Goal: Information Seeking & Learning: Understand process/instructions

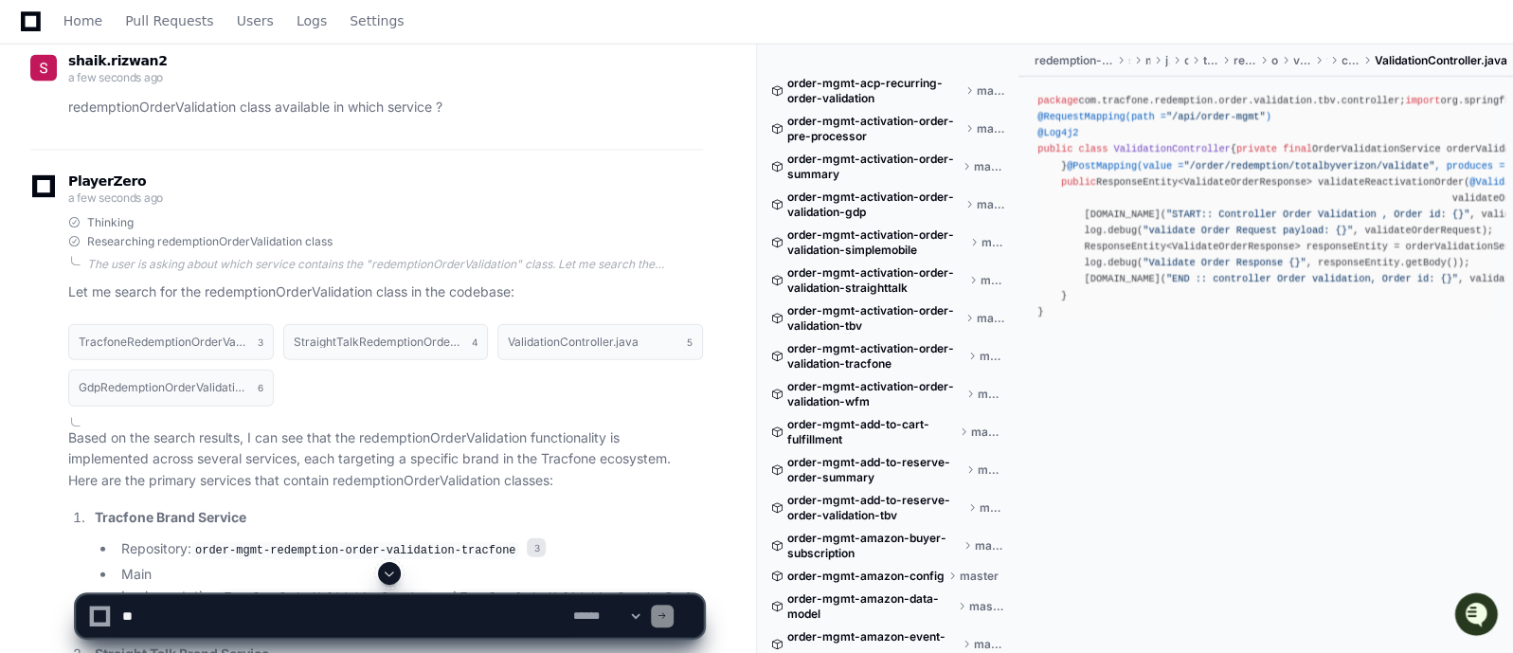
click at [290, 611] on textarea at bounding box center [343, 616] width 451 height 42
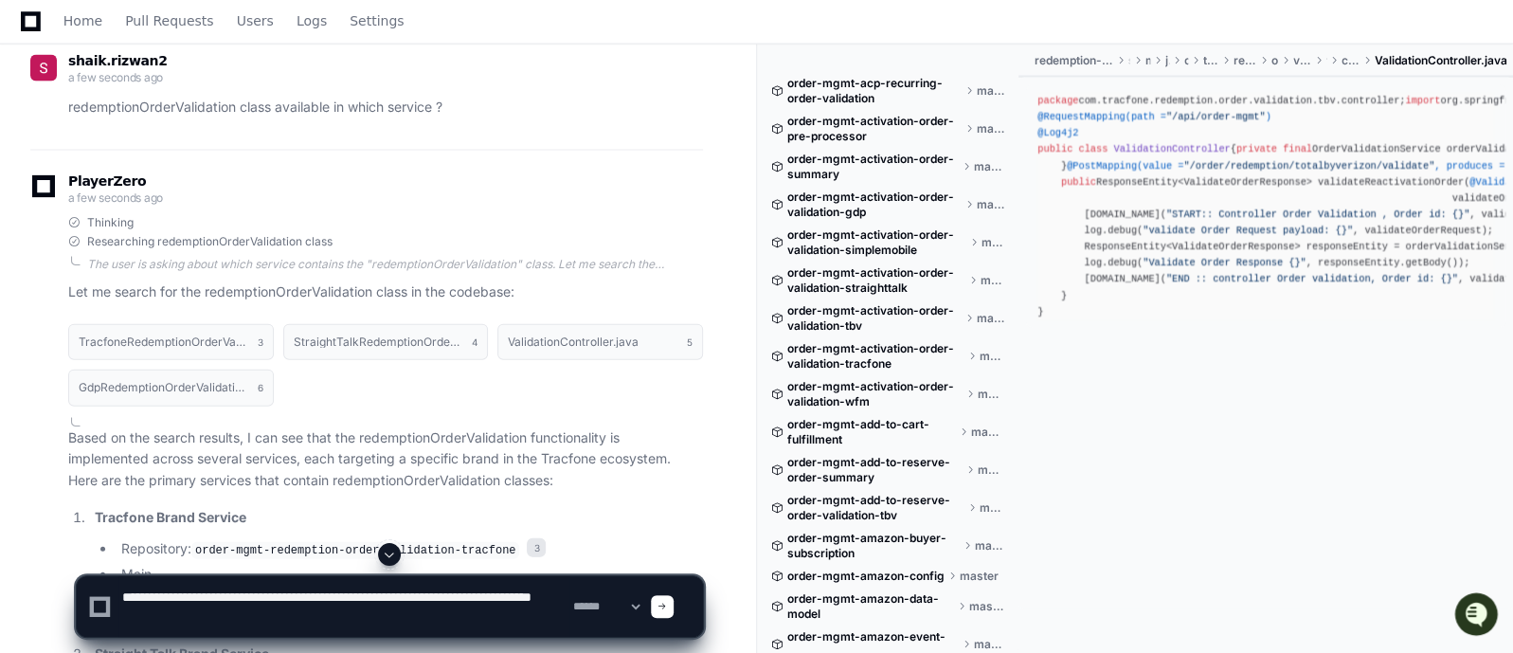
type textarea "**********"
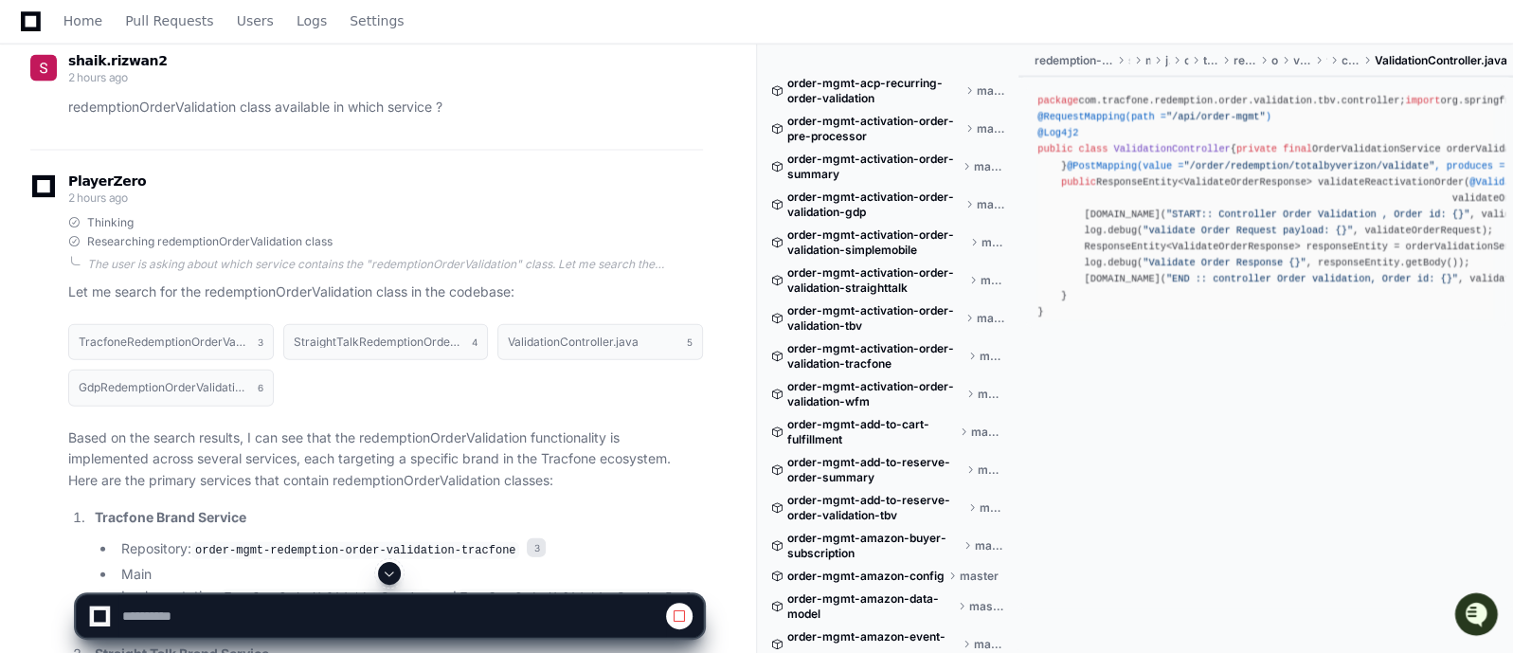
click at [389, 574] on span at bounding box center [389, 573] width 15 height 15
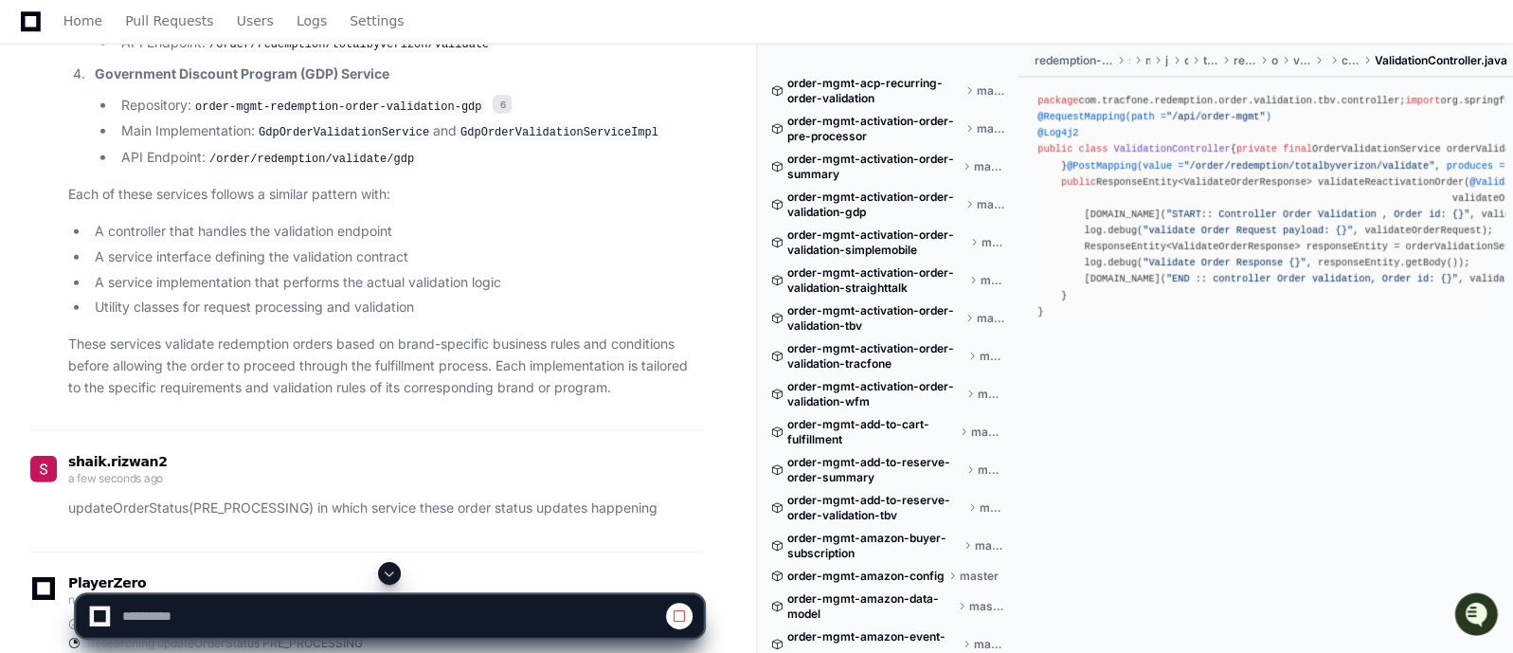
click at [388, 571] on span at bounding box center [389, 573] width 15 height 15
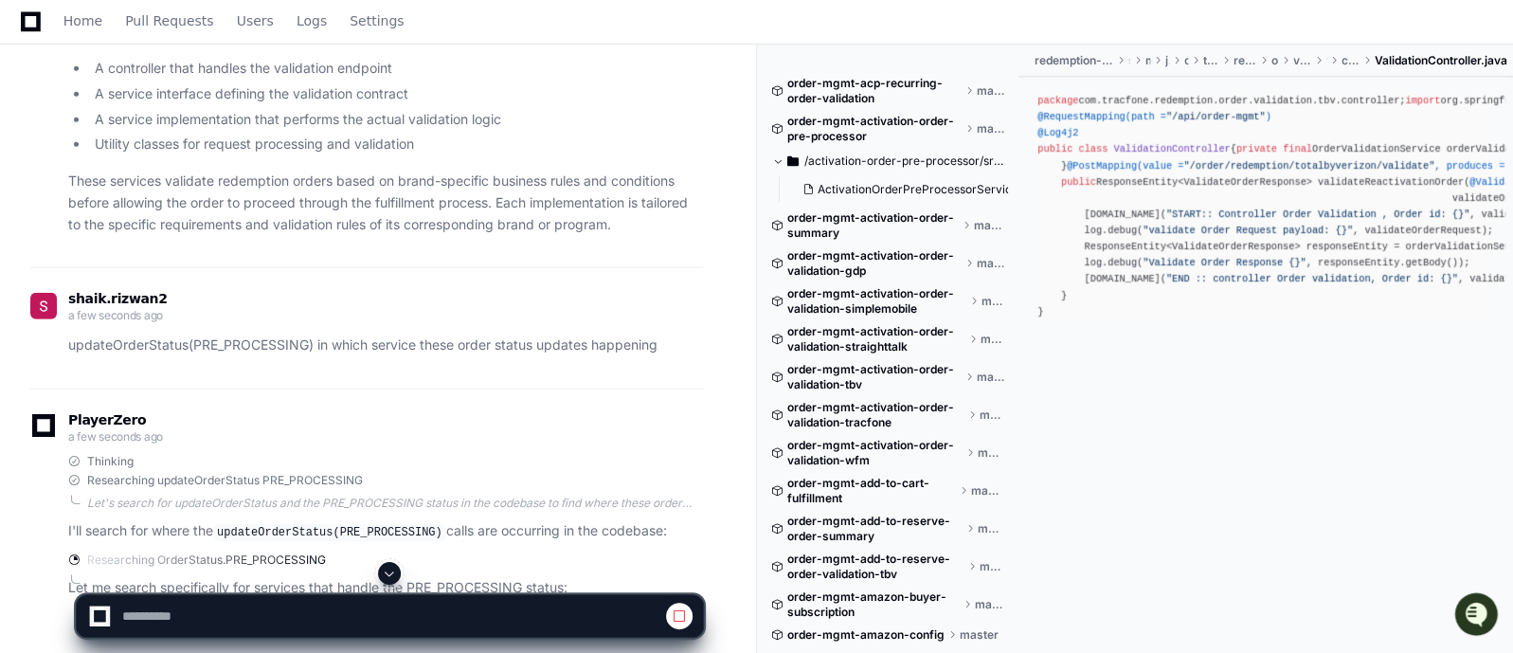
click at [389, 570] on span at bounding box center [389, 573] width 15 height 15
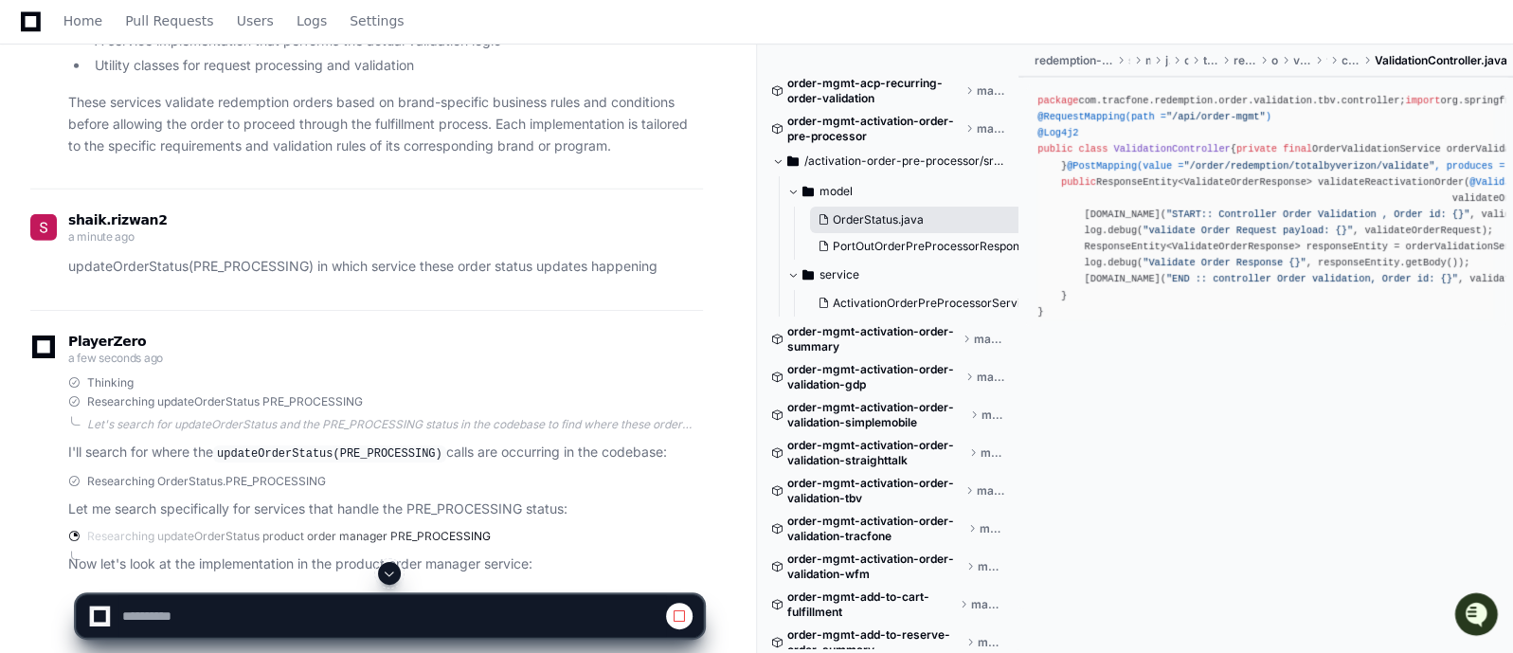
click at [884, 219] on span "OrderStatus.java" at bounding box center [878, 219] width 91 height 15
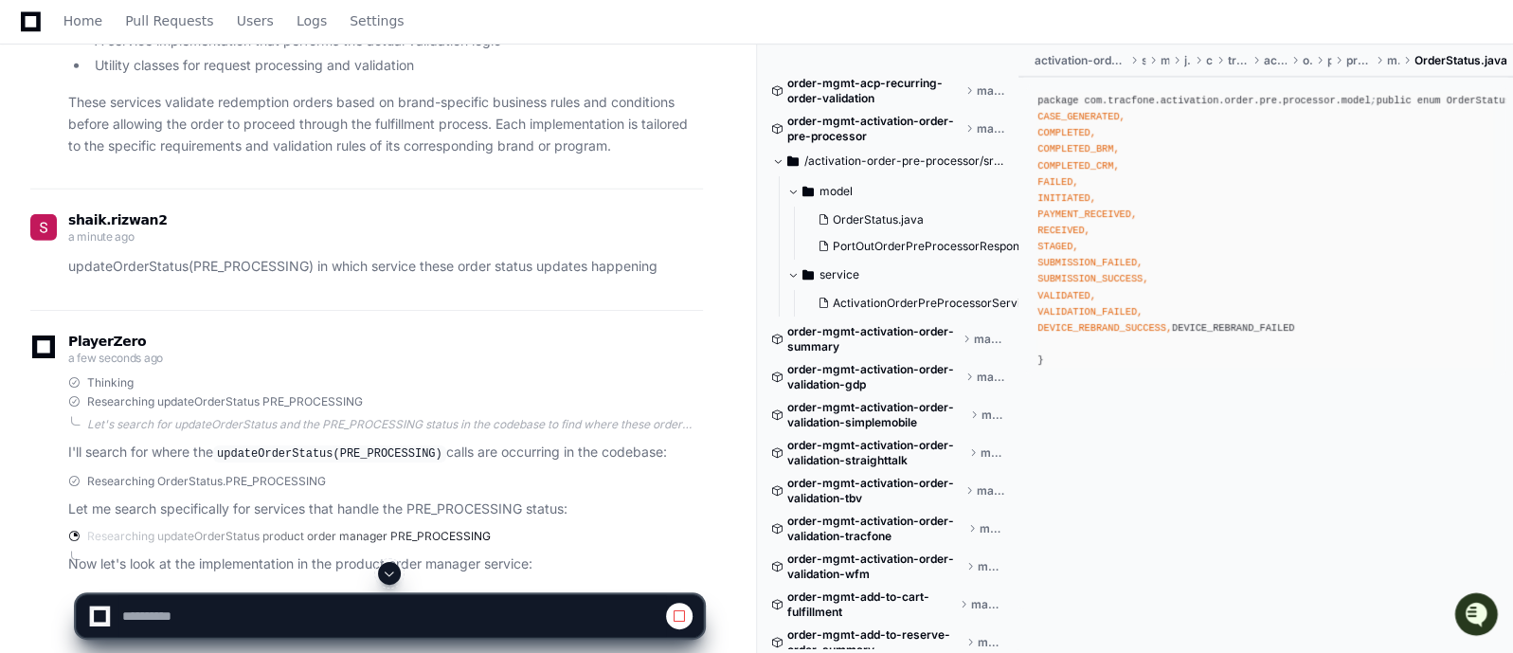
click at [387, 575] on span at bounding box center [389, 573] width 15 height 15
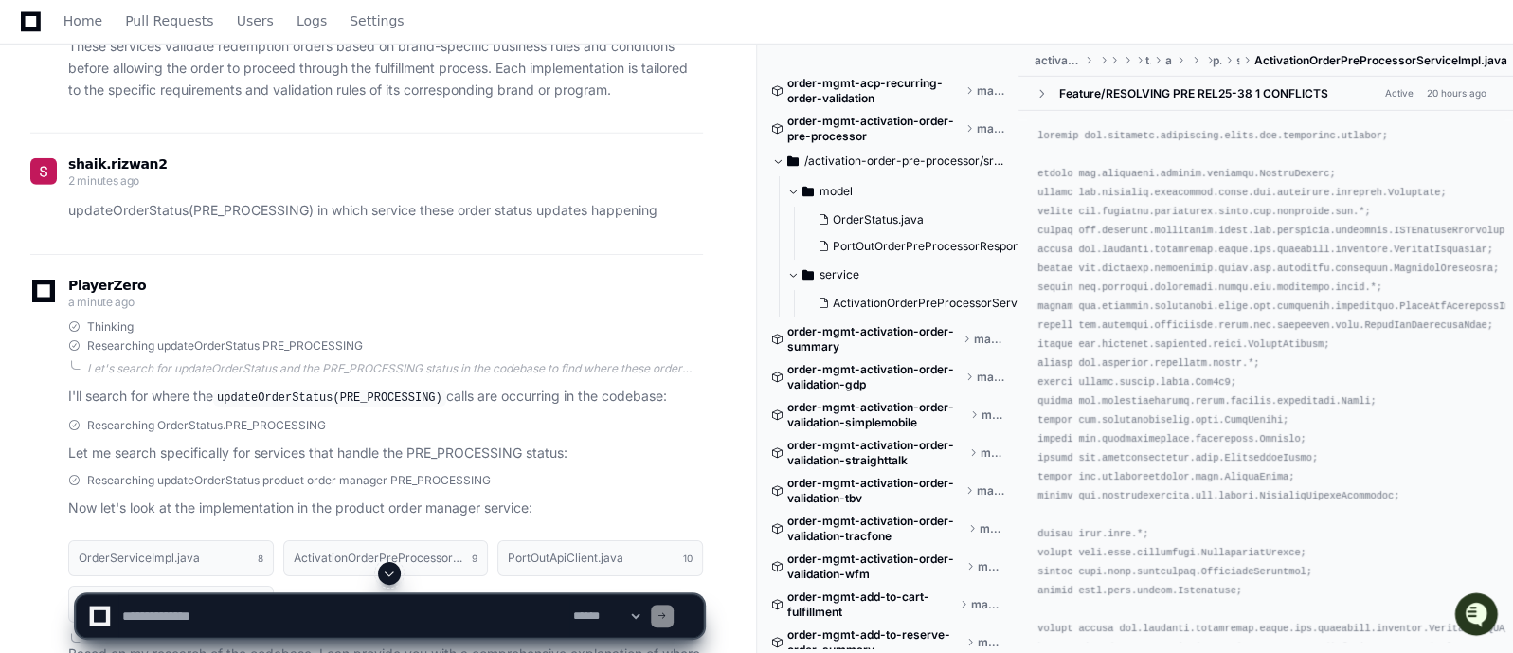
click at [390, 571] on span at bounding box center [389, 573] width 15 height 15
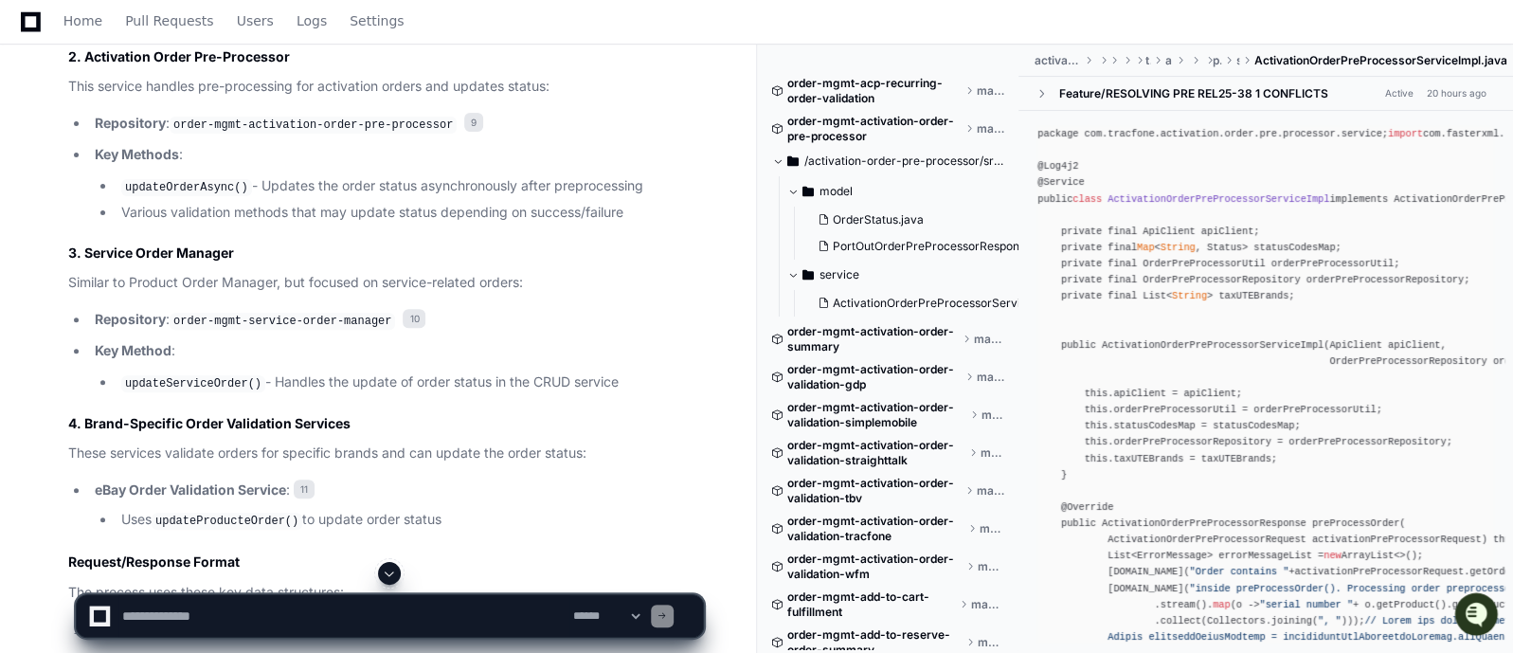
click at [697, 144] on p "Key Methods :" at bounding box center [399, 155] width 608 height 22
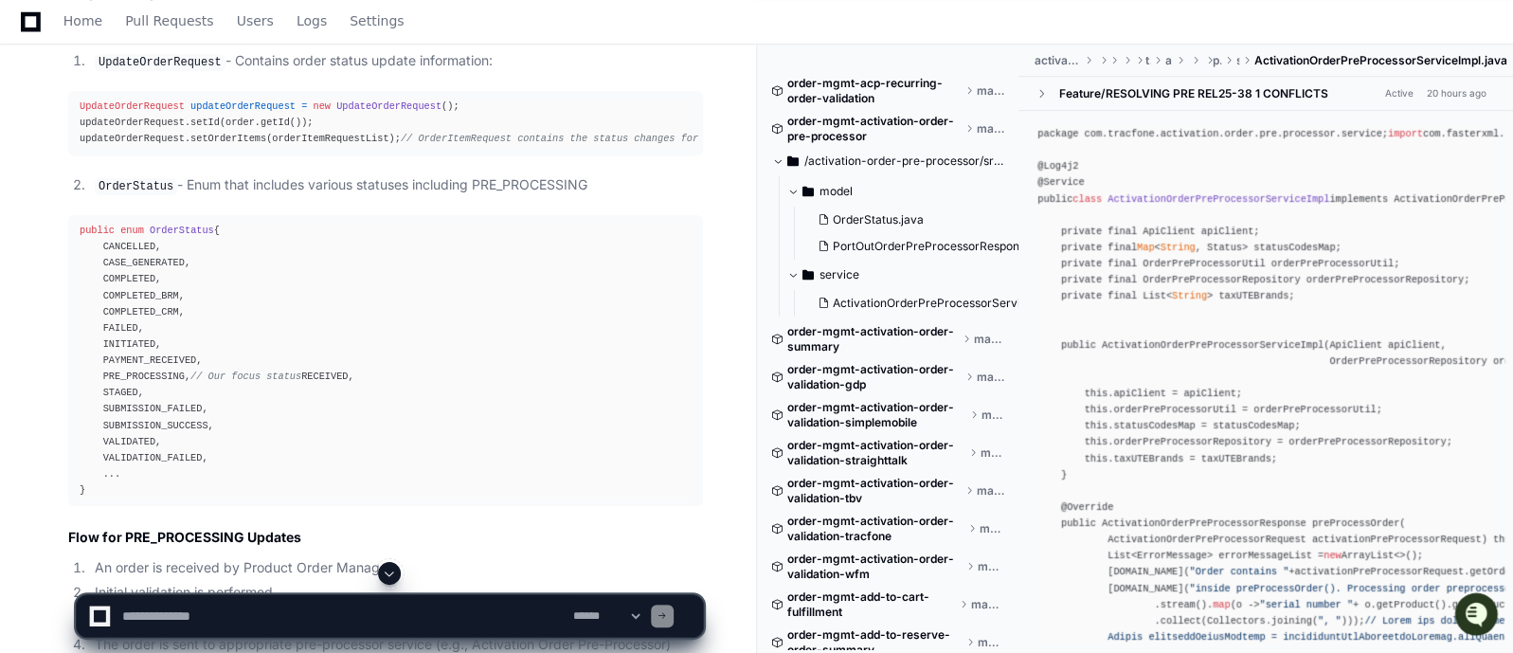
scroll to position [5682, 0]
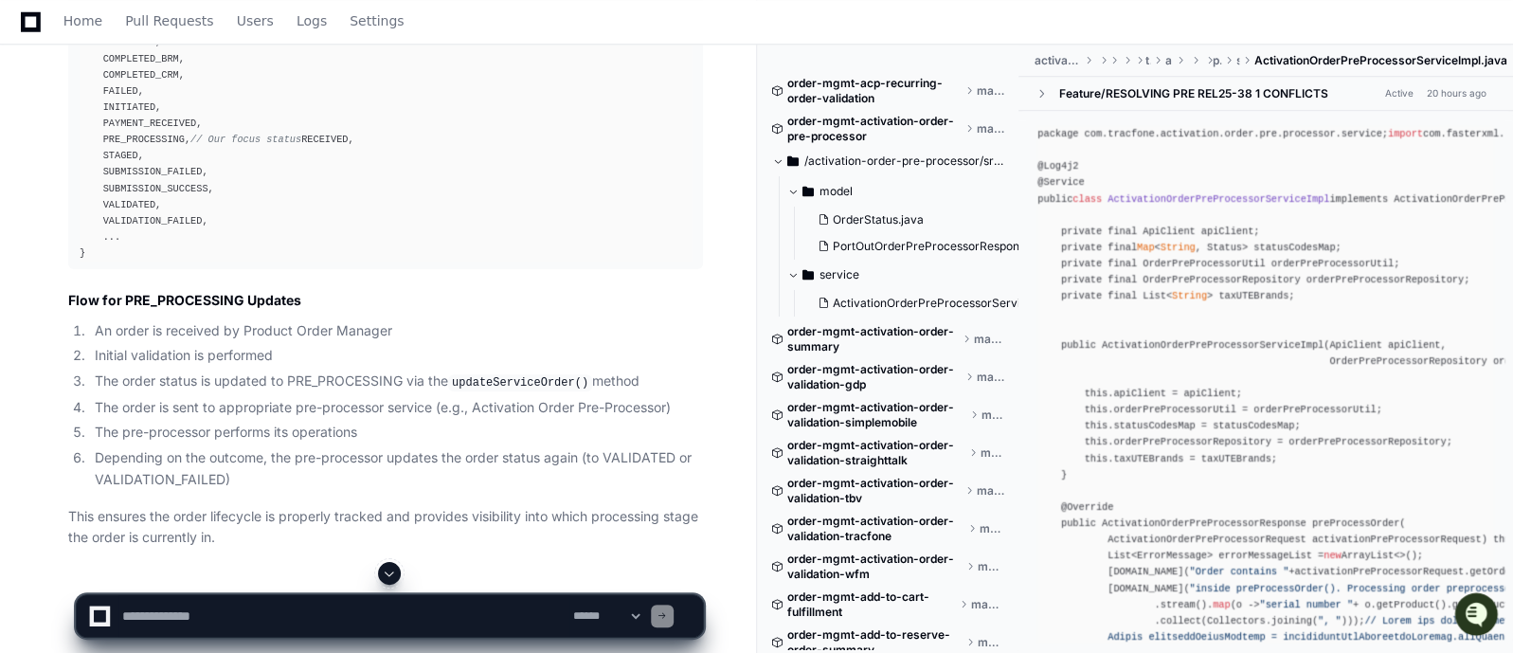
click at [387, 570] on span at bounding box center [389, 573] width 15 height 15
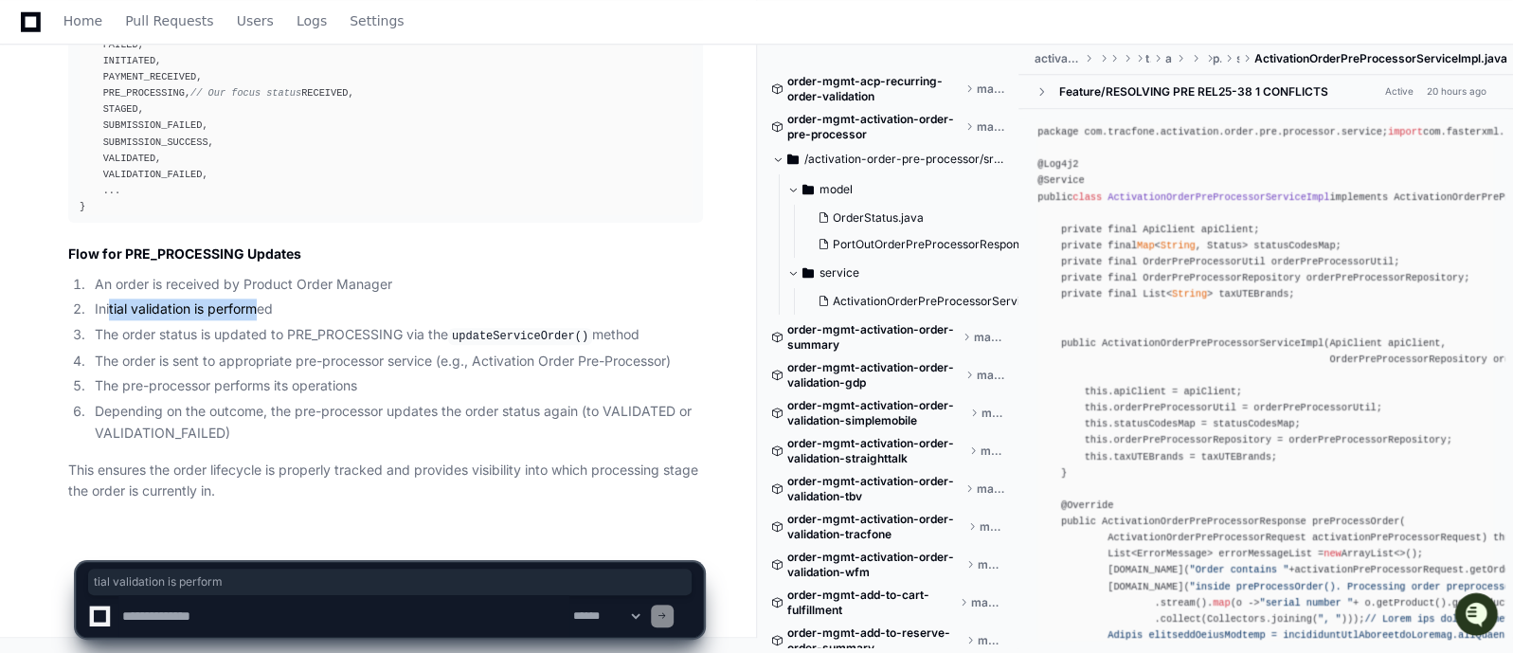
drag, startPoint x: 112, startPoint y: 315, endPoint x: 260, endPoint y: 318, distance: 147.9
click at [260, 318] on li "Initial validation is performed" at bounding box center [396, 310] width 614 height 22
drag, startPoint x: 169, startPoint y: 337, endPoint x: 351, endPoint y: 342, distance: 182.0
click at [351, 342] on li "The order status is updated to PRE_PROCESSING via the updateServiceOrder() meth…" at bounding box center [396, 335] width 614 height 23
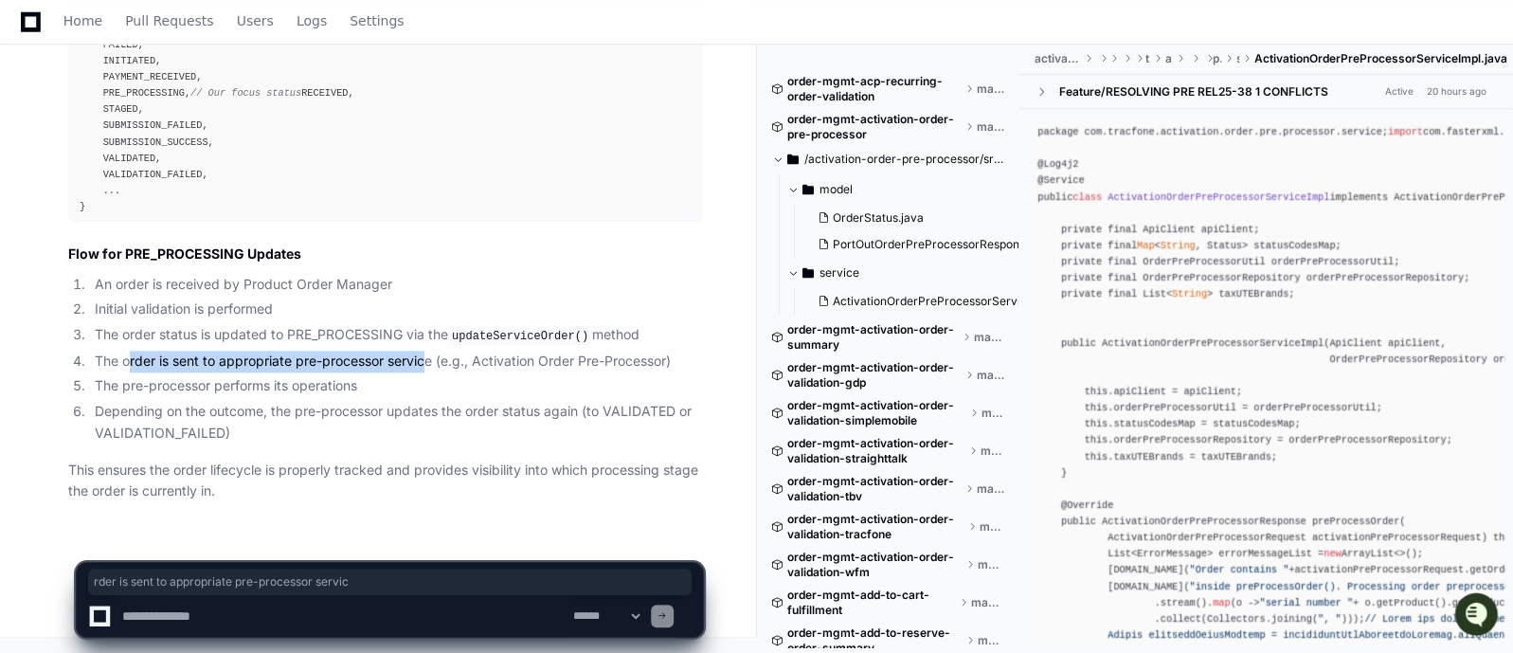
drag, startPoint x: 127, startPoint y: 366, endPoint x: 426, endPoint y: 362, distance: 299.5
click at [426, 362] on li "The order is sent to appropriate pre-processor service (e.g., Activation Order …" at bounding box center [396, 362] width 614 height 22
drag, startPoint x: 127, startPoint y: 387, endPoint x: 308, endPoint y: 386, distance: 181.0
click at [308, 386] on li "The pre-processor performs its operations" at bounding box center [396, 386] width 614 height 22
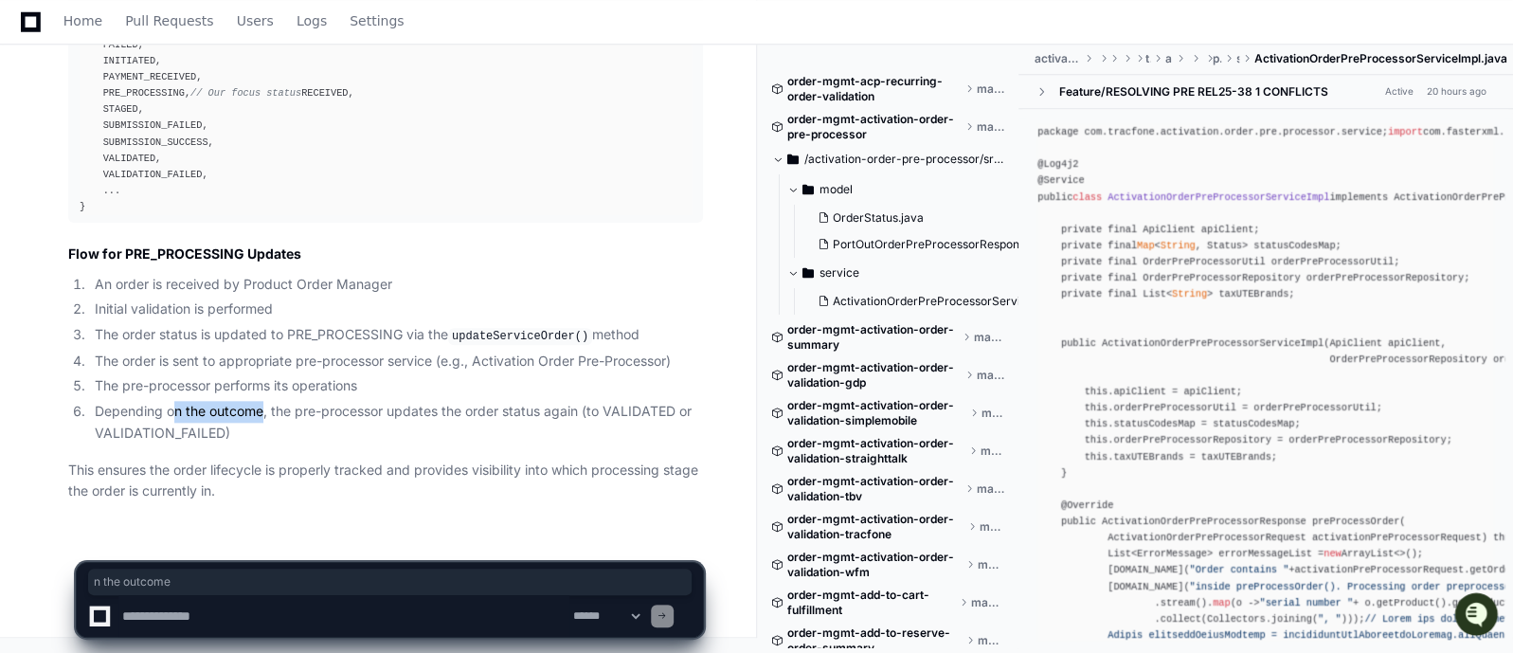
drag, startPoint x: 171, startPoint y: 415, endPoint x: 264, endPoint y: 414, distance: 93.8
click at [264, 414] on li "Depending on the outcome, the pre-processor updates the order status again (to …" at bounding box center [396, 423] width 614 height 44
drag, startPoint x: 353, startPoint y: 408, endPoint x: 590, endPoint y: 414, distance: 237.9
click at [590, 414] on li "Depending on the outcome, the pre-processor updates the order status again (to …" at bounding box center [396, 423] width 614 height 44
